Goal: Transaction & Acquisition: Subscribe to service/newsletter

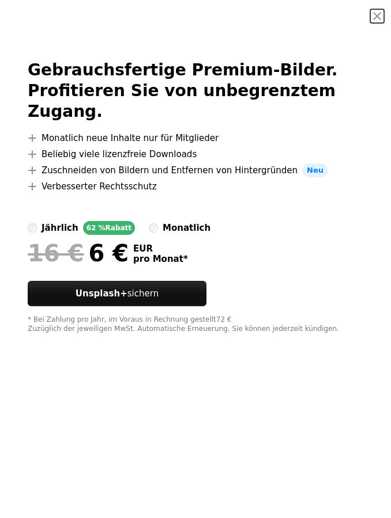
click at [373, 17] on button "An X shape" at bounding box center [377, 16] width 14 height 14
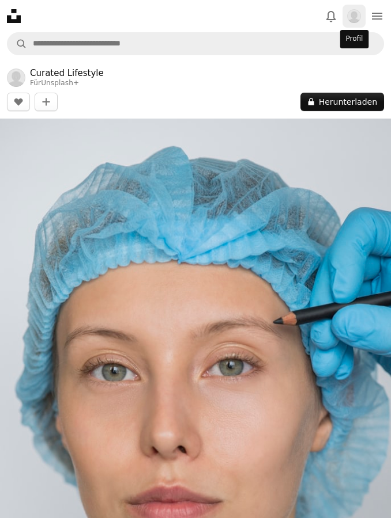
click at [358, 24] on button "Profil" at bounding box center [353, 16] width 23 height 23
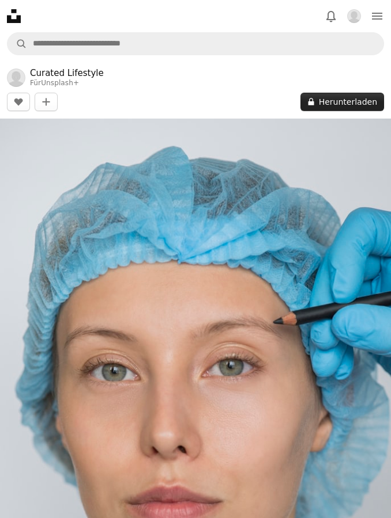
click at [353, 102] on button "A lock Herunterladen" at bounding box center [342, 102] width 84 height 18
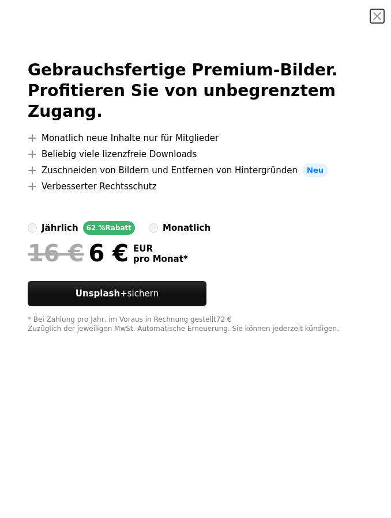
click at [158, 235] on div at bounding box center [195, 237] width 335 height 5
click at [159, 221] on label "monatlich" at bounding box center [180, 228] width 62 height 14
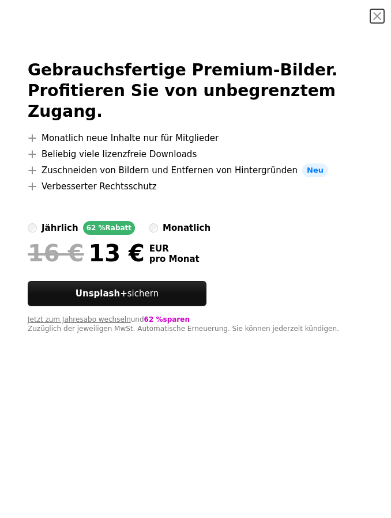
click at [379, 23] on button "An X shape" at bounding box center [377, 16] width 14 height 14
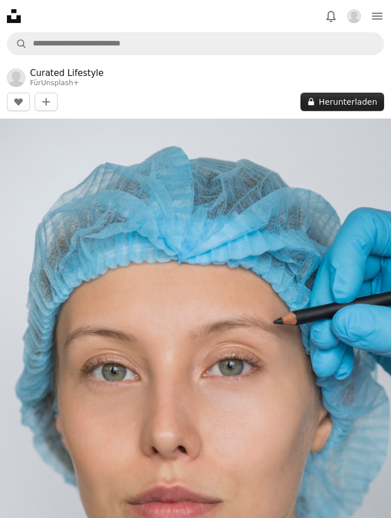
click at [320, 101] on button "A lock Herunterladen" at bounding box center [342, 102] width 84 height 18
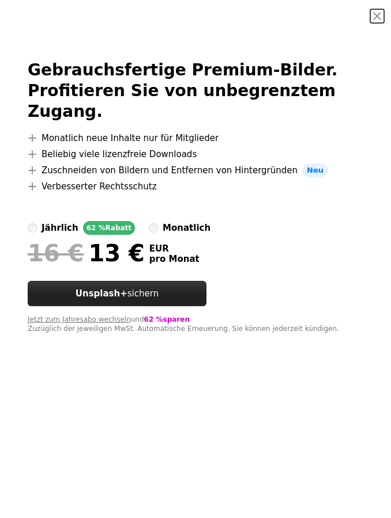
click at [139, 281] on link "Unsplash+ sichern" at bounding box center [117, 293] width 179 height 25
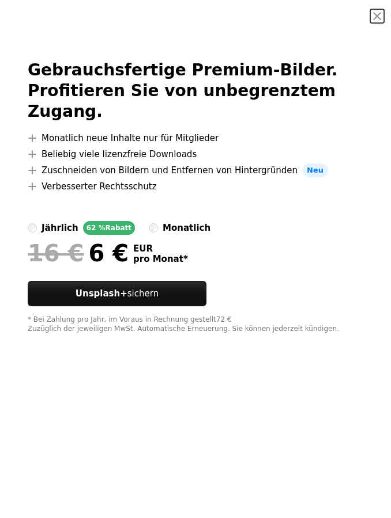
click at [158, 221] on label "monatlich" at bounding box center [180, 228] width 62 height 14
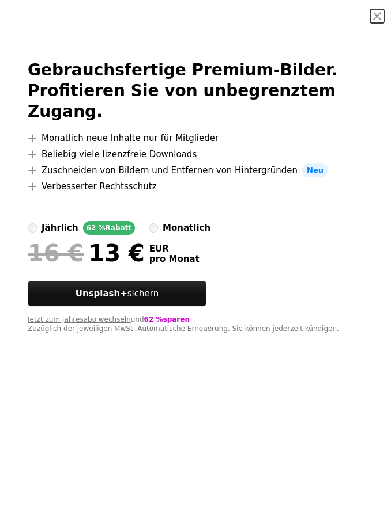
click at [64, 221] on div "jährlich" at bounding box center [59, 228] width 37 height 14
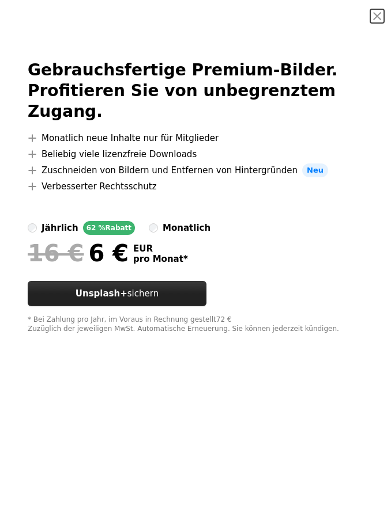
click at [103, 281] on link "Unsplash+ sichern" at bounding box center [117, 293] width 179 height 25
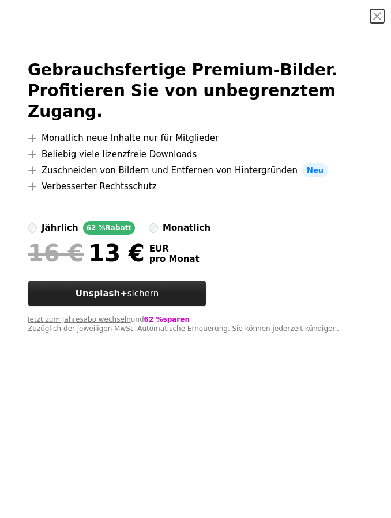
click at [167, 281] on link "Unsplash+ sichern" at bounding box center [117, 293] width 179 height 25
